Goal: Register for event/course

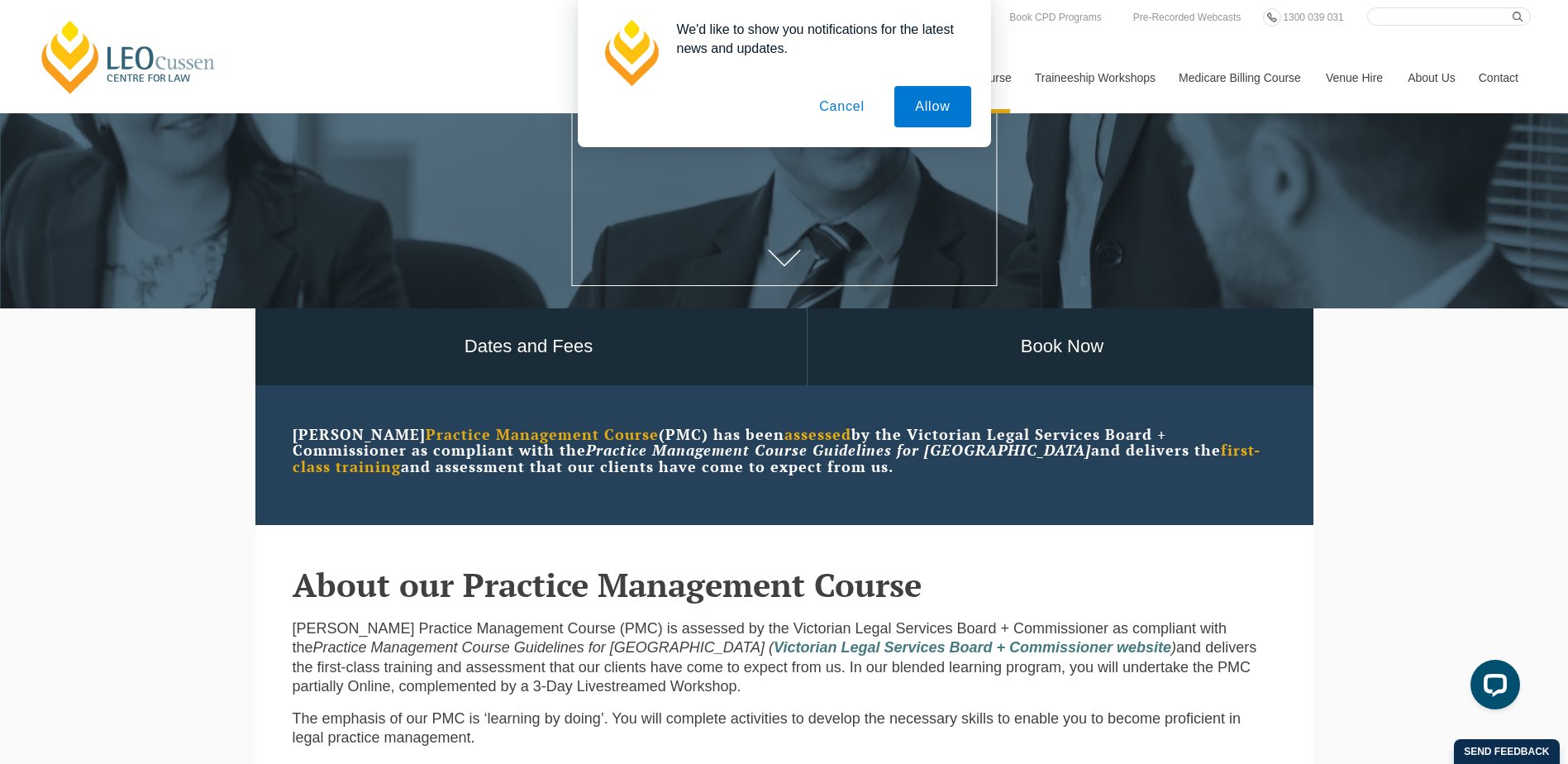
click at [845, 101] on button "Cancel" at bounding box center [842, 106] width 86 height 42
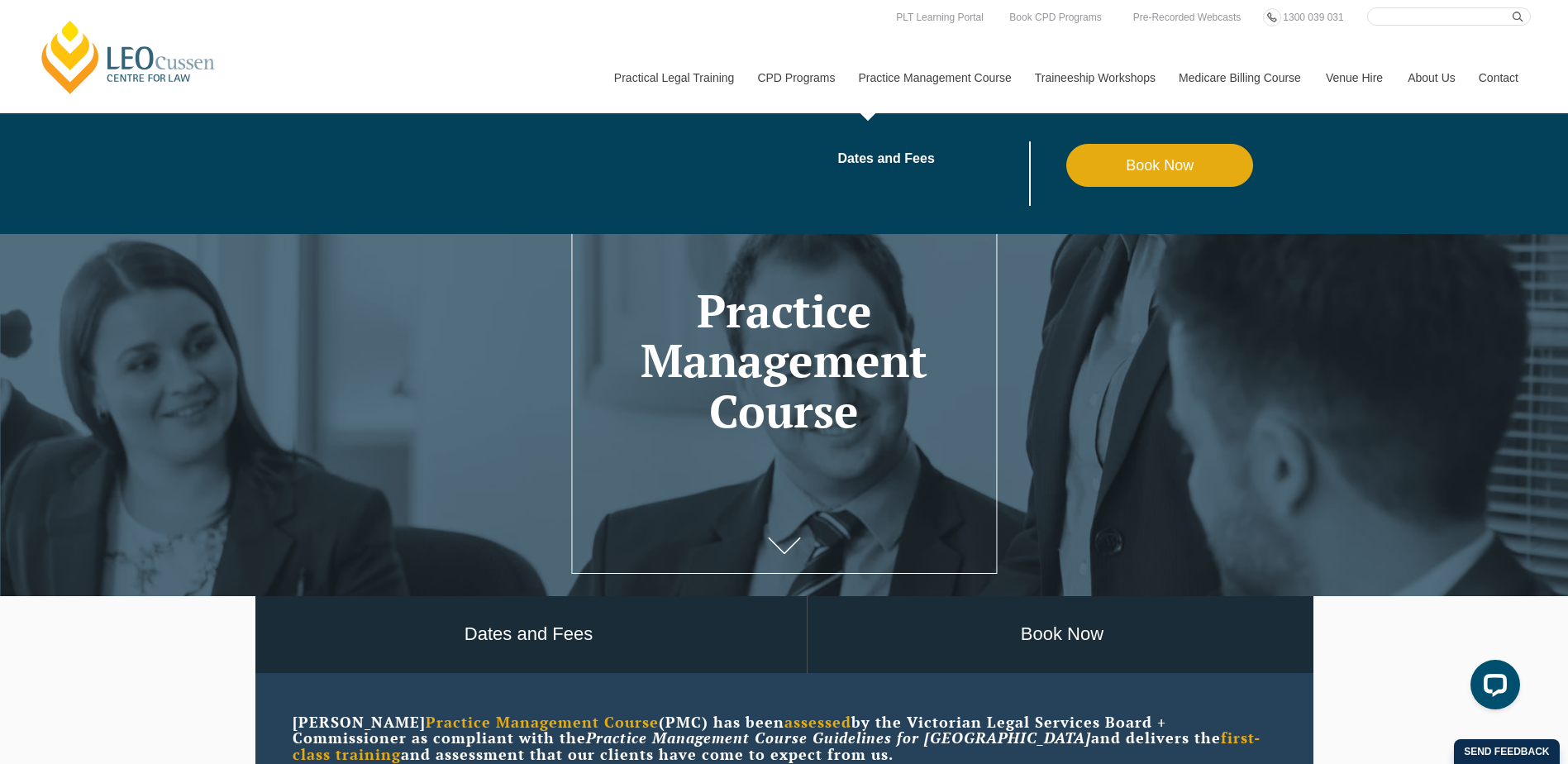
click at [943, 81] on link "Practice Management Course" at bounding box center [935, 78] width 176 height 71
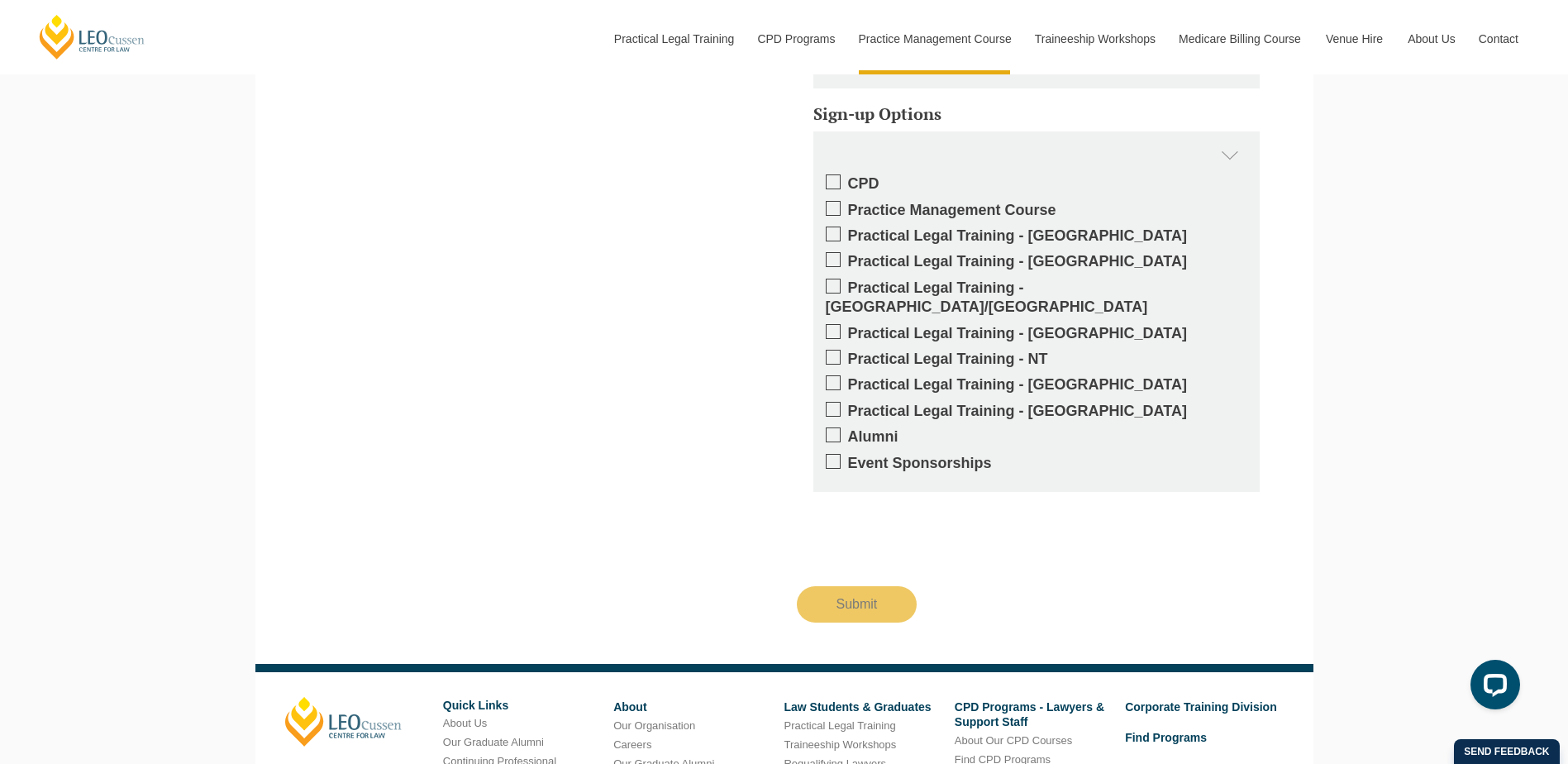
scroll to position [3639, 0]
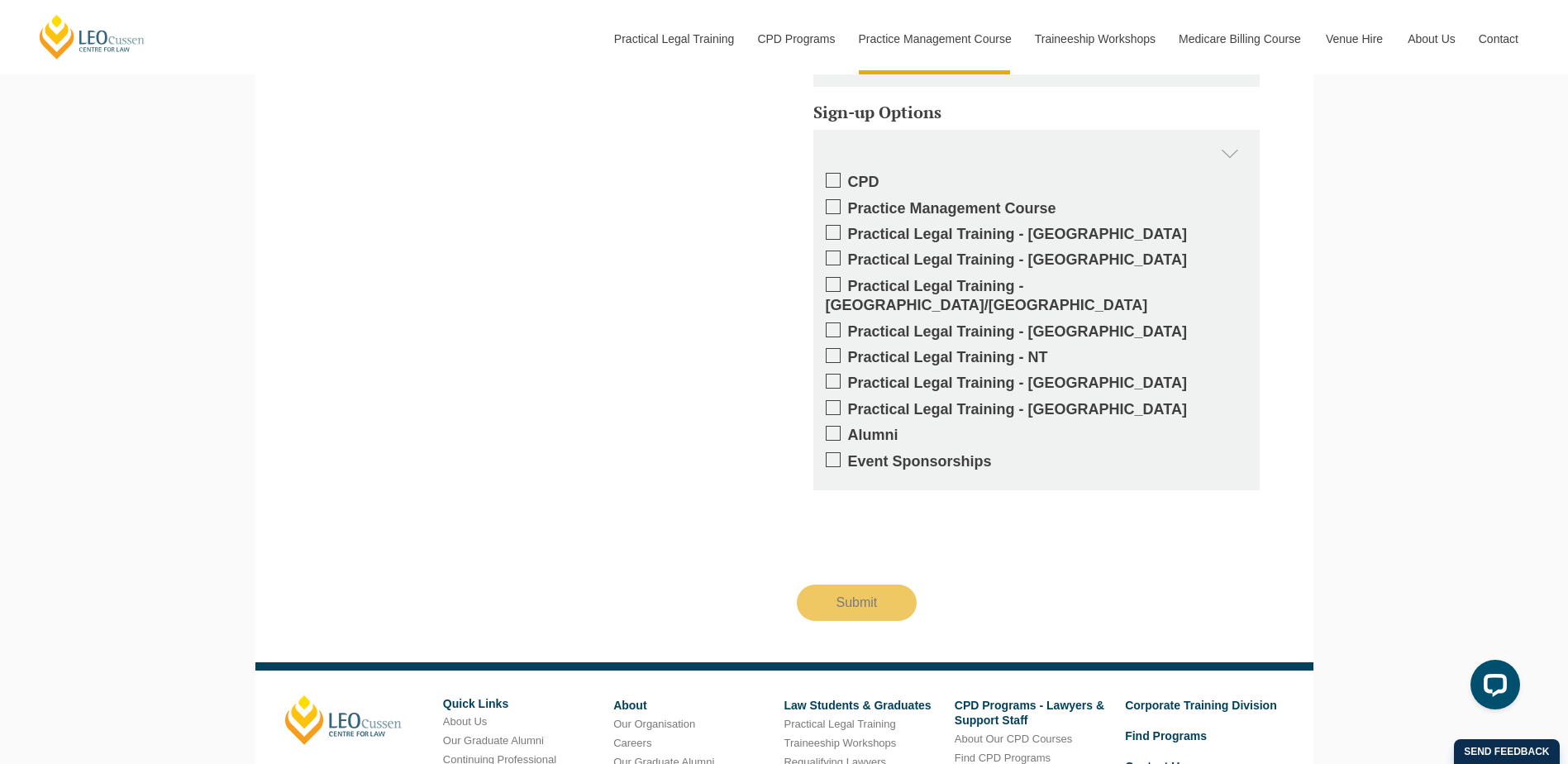
click at [835, 238] on span at bounding box center [833, 232] width 15 height 15
click at [848, 228] on input "Practical Legal Training - [GEOGRAPHIC_DATA]" at bounding box center [848, 228] width 0 height 0
click at [836, 234] on span at bounding box center [833, 232] width 15 height 15
click at [848, 228] on input "Practical Legal Training - [GEOGRAPHIC_DATA]" at bounding box center [848, 228] width 0 height 0
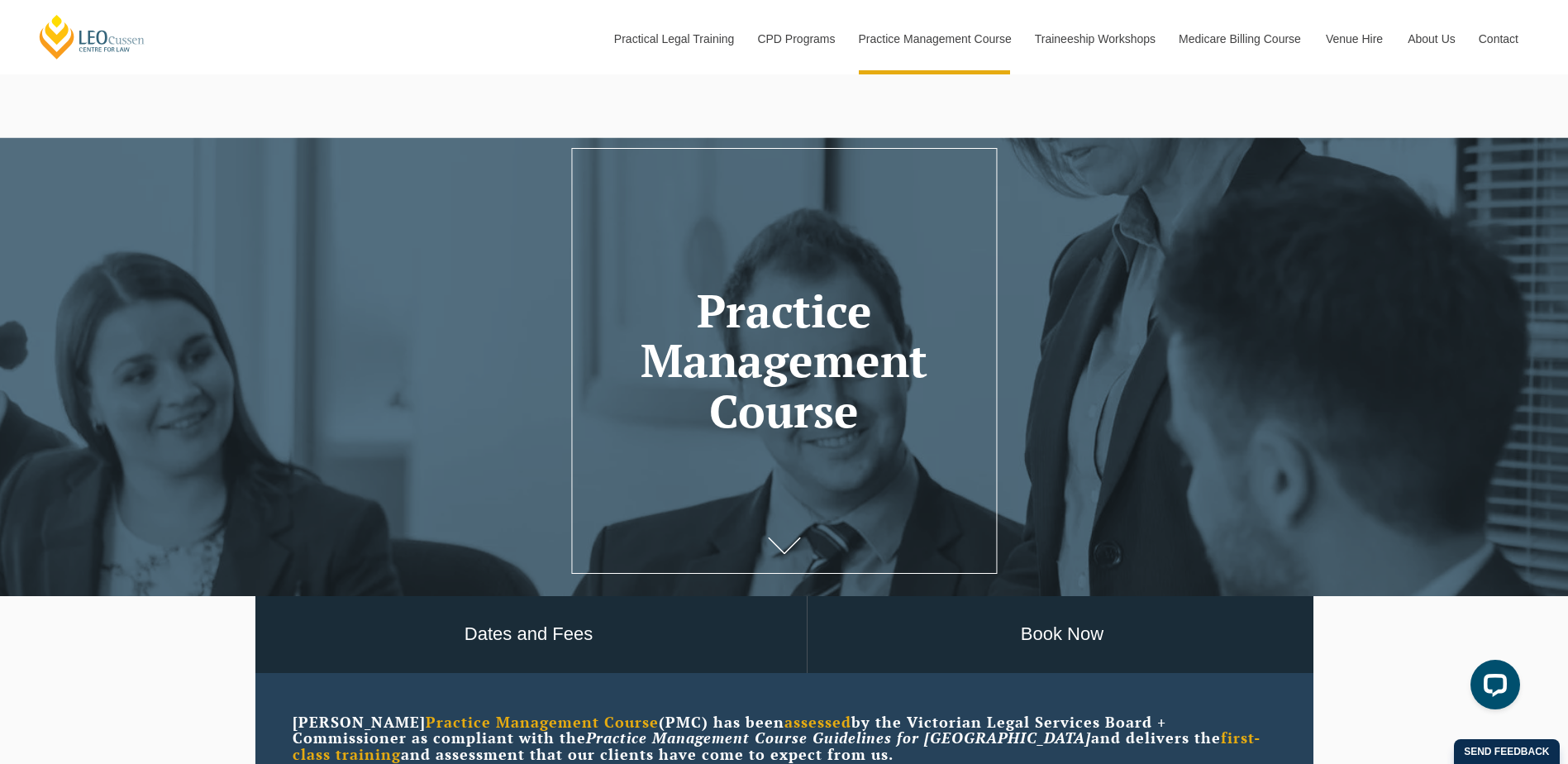
scroll to position [414, 0]
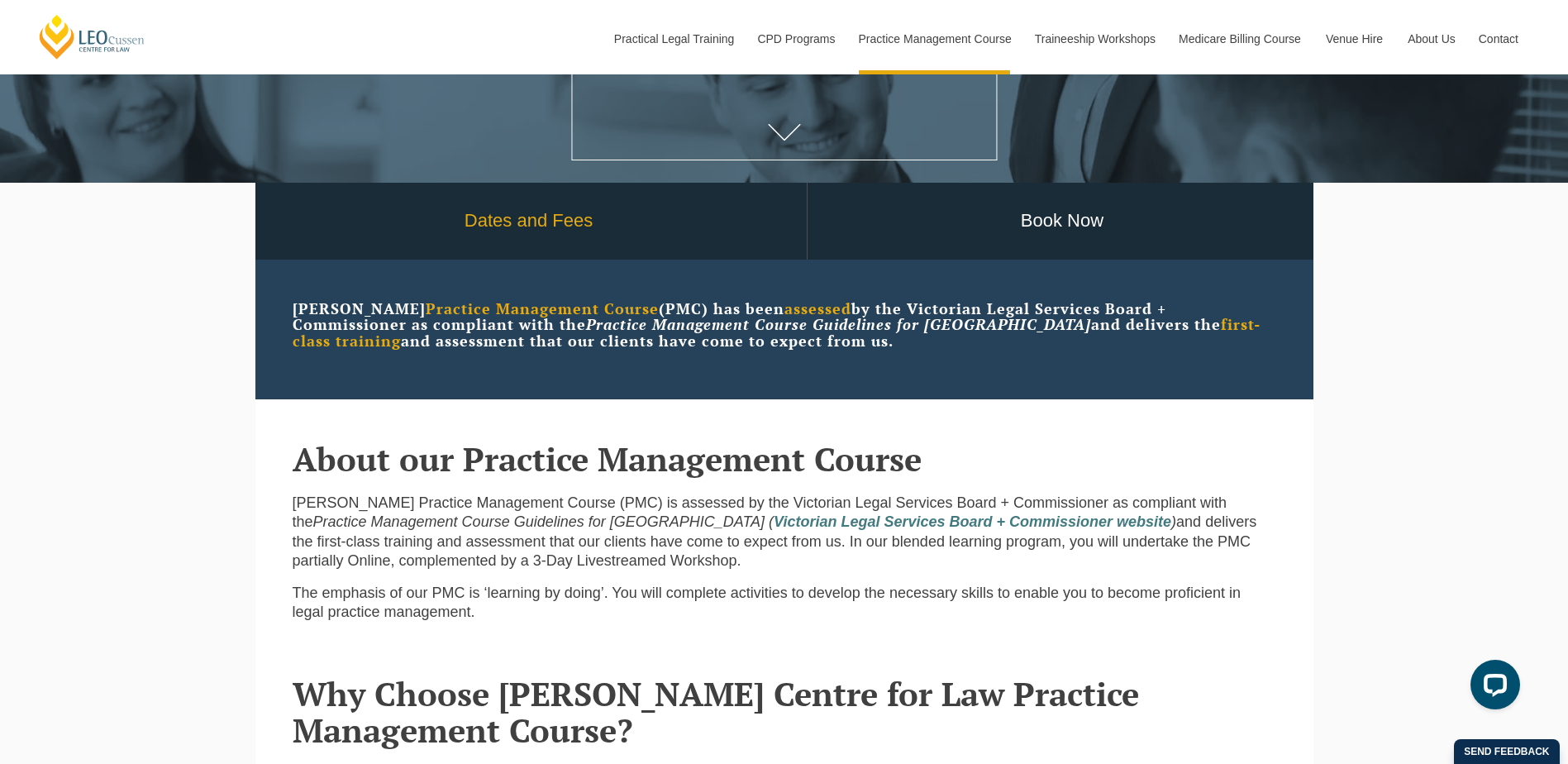
click at [550, 221] on link "Dates and Fees" at bounding box center [528, 221] width 555 height 77
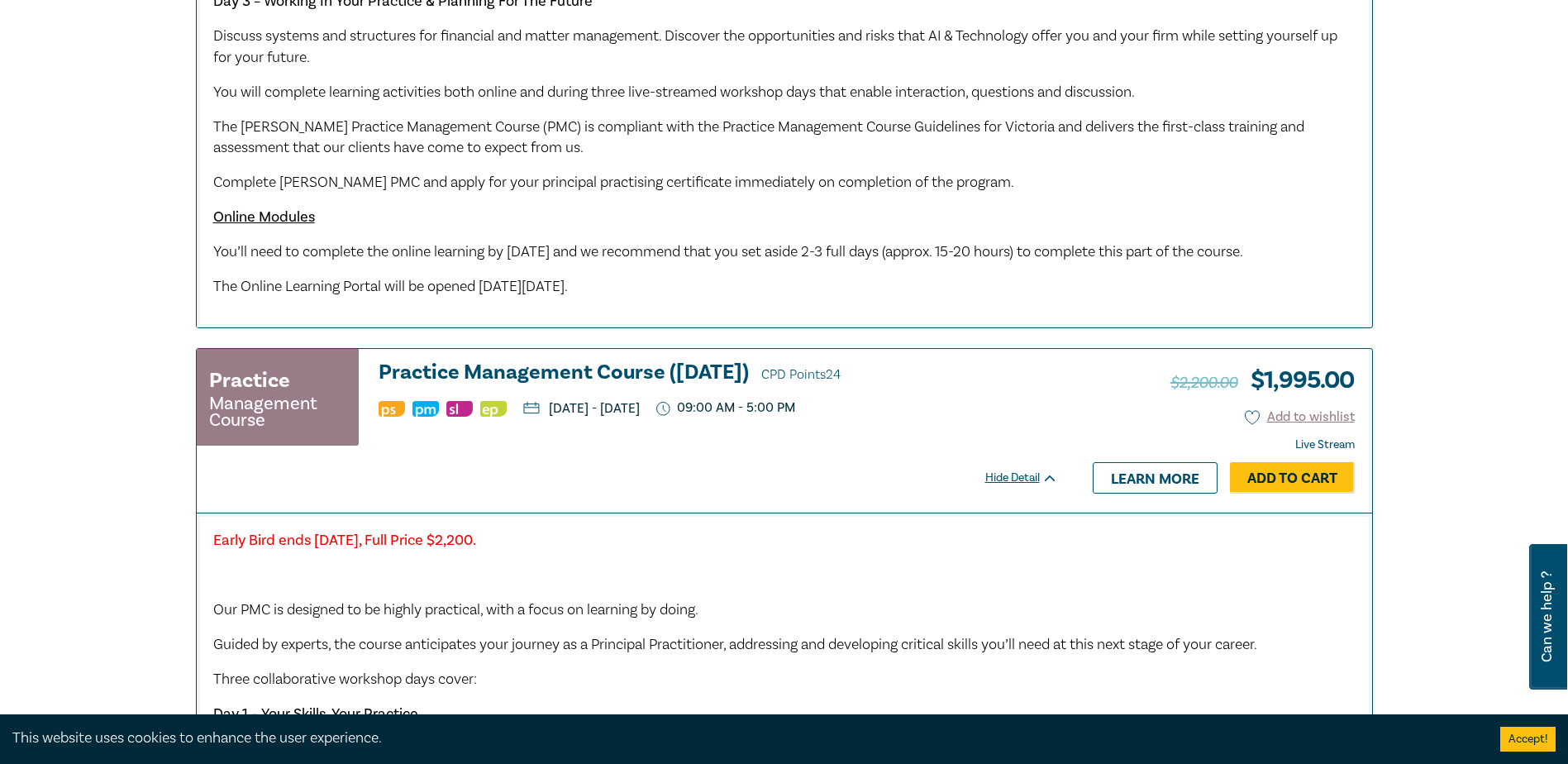
scroll to position [1157, 0]
